Goal: Find specific page/section: Find specific page/section

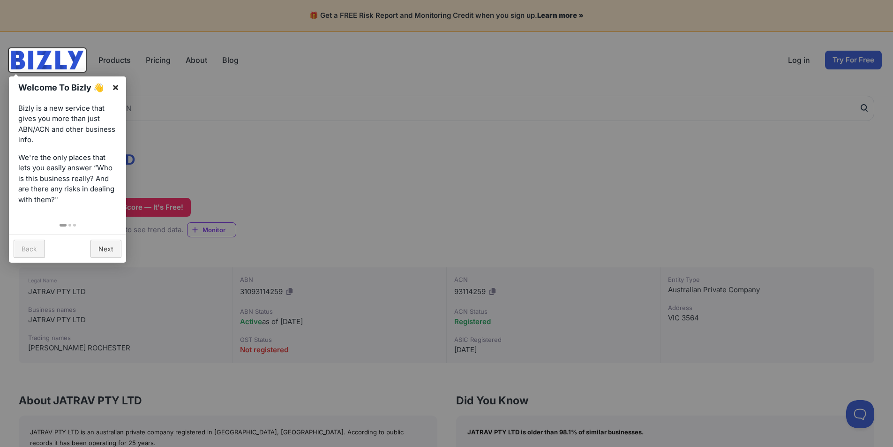
click at [113, 85] on link "×" at bounding box center [115, 86] width 21 height 21
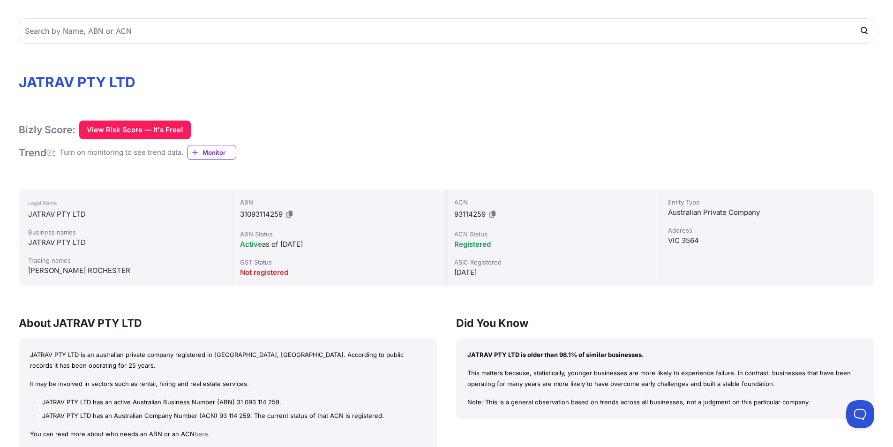
scroll to position [94, 0]
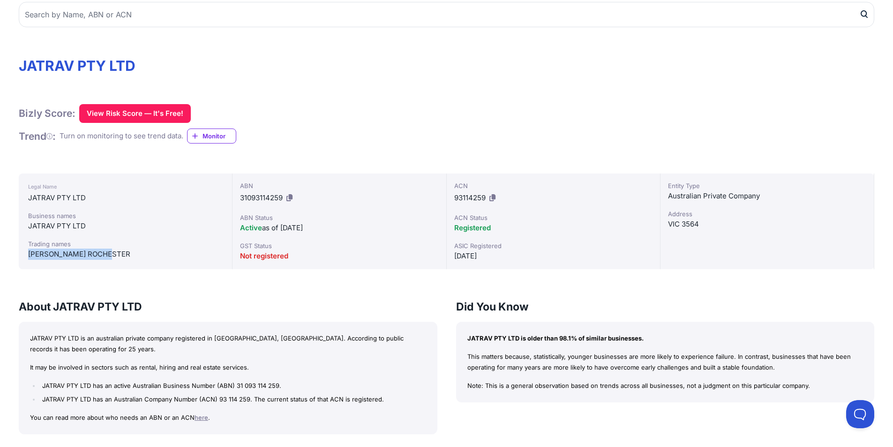
drag, startPoint x: 29, startPoint y: 253, endPoint x: 126, endPoint y: 254, distance: 96.5
click at [126, 254] on div "[PERSON_NAME] ROCHESTER" at bounding box center [125, 253] width 194 height 11
copy div "[PERSON_NAME] ROCHESTER"
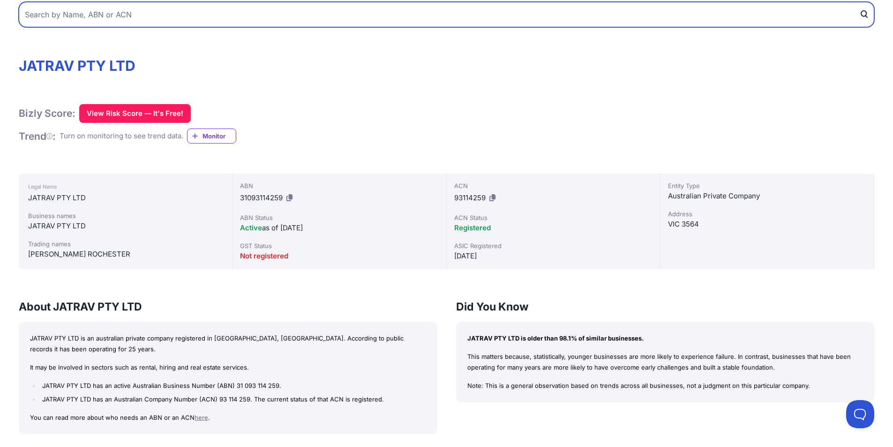
click at [56, 15] on input "text" at bounding box center [446, 14] width 855 height 25
